Goal: Register for event/course

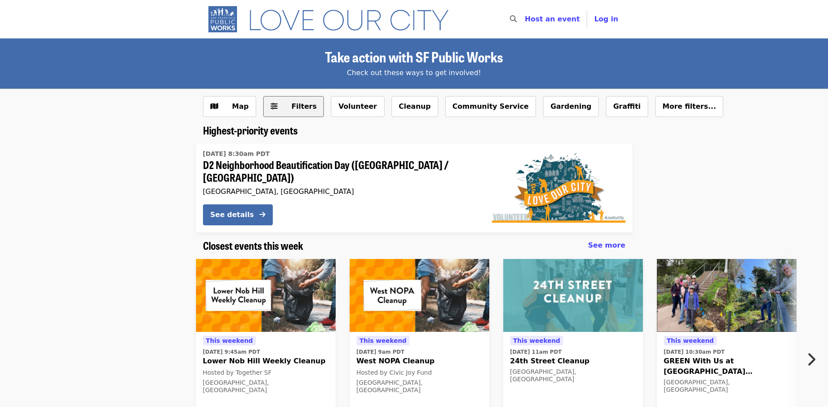
click at [296, 110] on span "Filters" at bounding box center [303, 106] width 25 height 8
click at [349, 110] on button "Volunteer" at bounding box center [357, 106] width 53 height 21
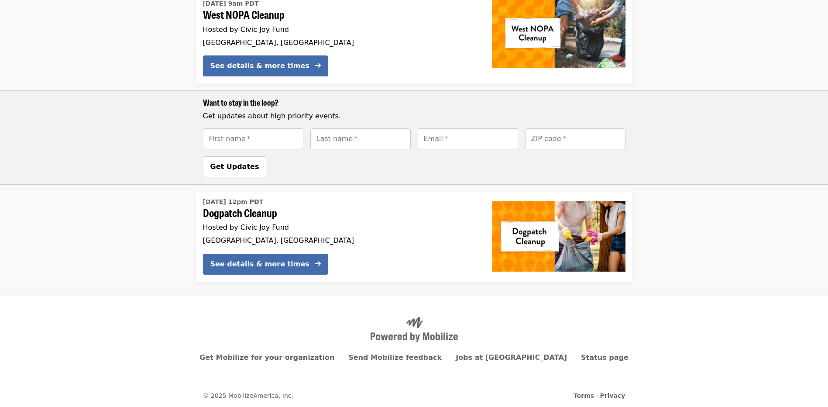
scroll to position [365, 0]
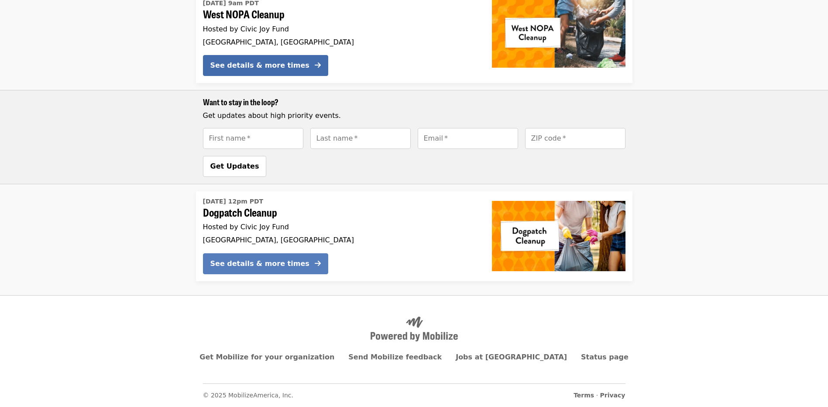
click at [256, 268] on div "See details & more times" at bounding box center [259, 263] width 99 height 10
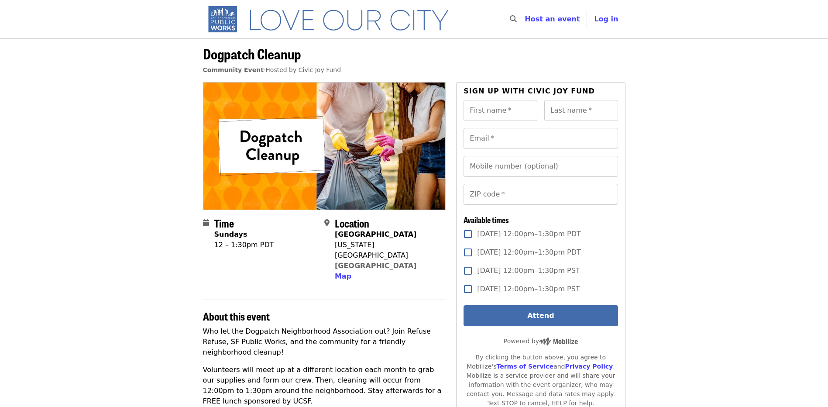
scroll to position [365, 0]
